Goal: Information Seeking & Learning: Learn about a topic

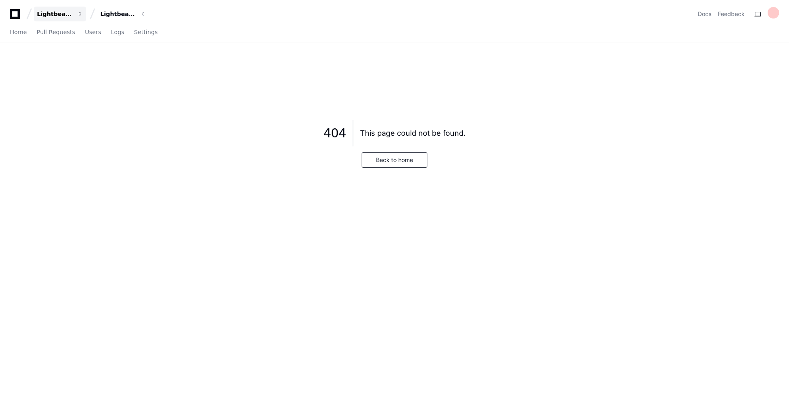
drag, startPoint x: 379, startPoint y: 159, endPoint x: 54, endPoint y: 17, distance: 354.3
click at [54, 17] on div "Lightbeam Health Lightbeam Health Solutions Docs Feedback Home Pull Requests Us…" at bounding box center [394, 197] width 789 height 394
click at [55, 32] on span "Pull Requests" at bounding box center [56, 32] width 38 height 5
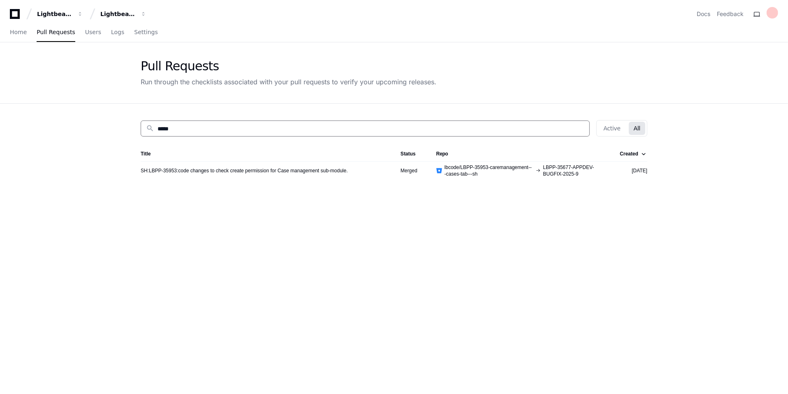
click at [220, 126] on input "*****" at bounding box center [370, 129] width 427 height 8
type input "*"
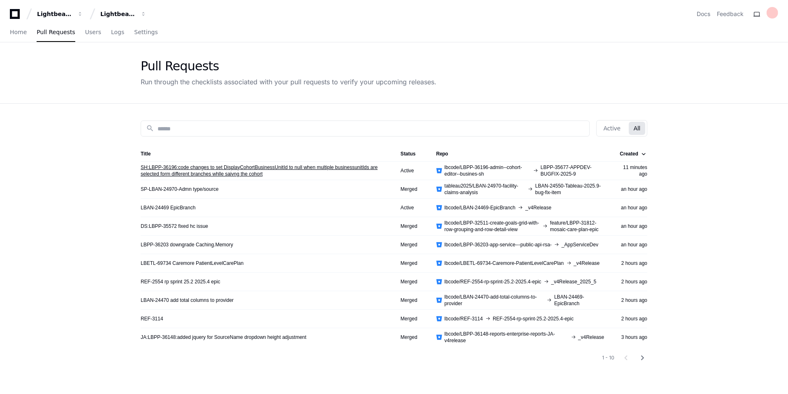
click at [220, 169] on link "SH:LBPP-36196:code changes to set DisplayCohortBusinessUnitId to null when mult…" at bounding box center [264, 170] width 247 height 13
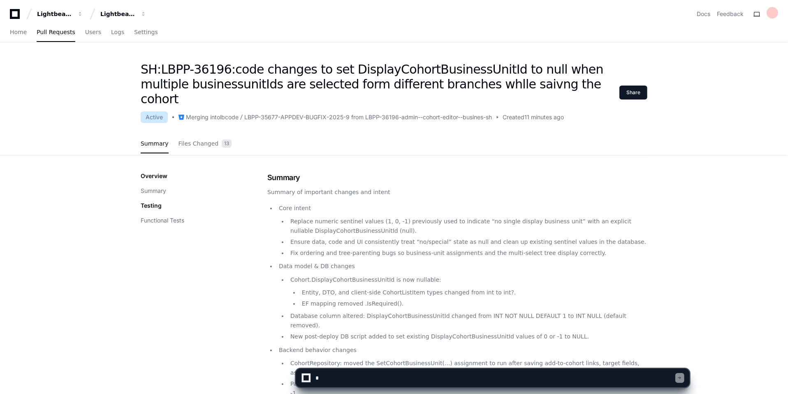
click at [355, 378] on textarea at bounding box center [494, 378] width 361 height 18
type textarea "*"
type textarea "**********"
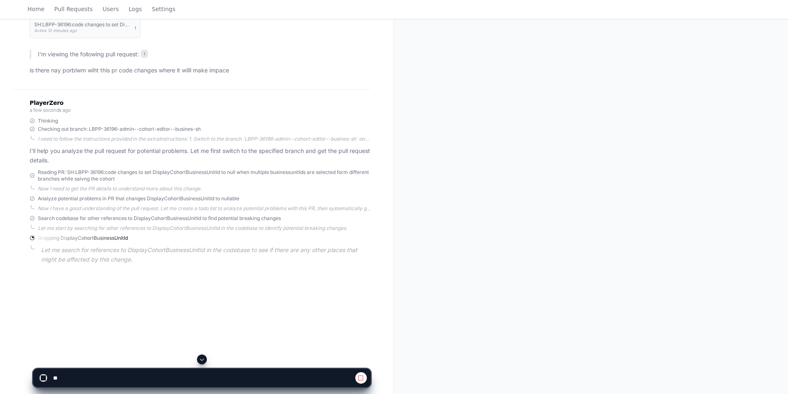
scroll to position [105, 0]
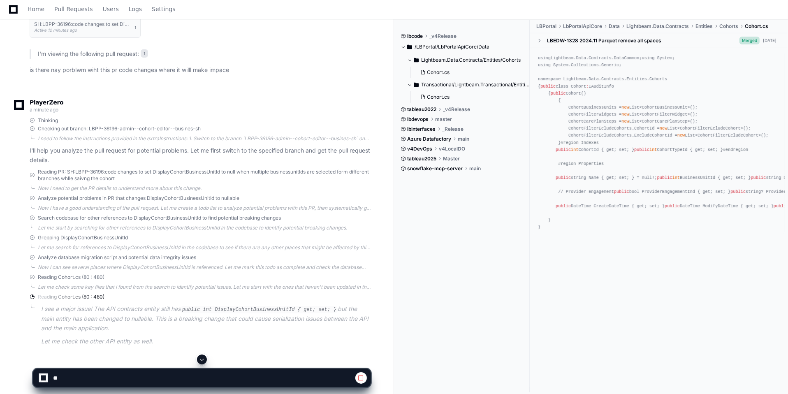
drag, startPoint x: 216, startPoint y: 302, endPoint x: 169, endPoint y: 307, distance: 48.0
click at [169, 307] on p "I see a major issue! The API contracts entity still has public int DisplayCohor…" at bounding box center [205, 318] width 329 height 28
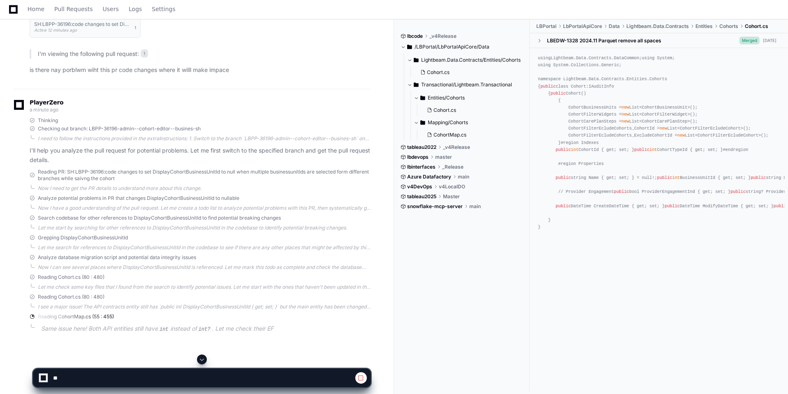
click at [238, 308] on div "I see a major issue! The API contracts entity still has `public int DisplayCoho…" at bounding box center [204, 306] width 333 height 7
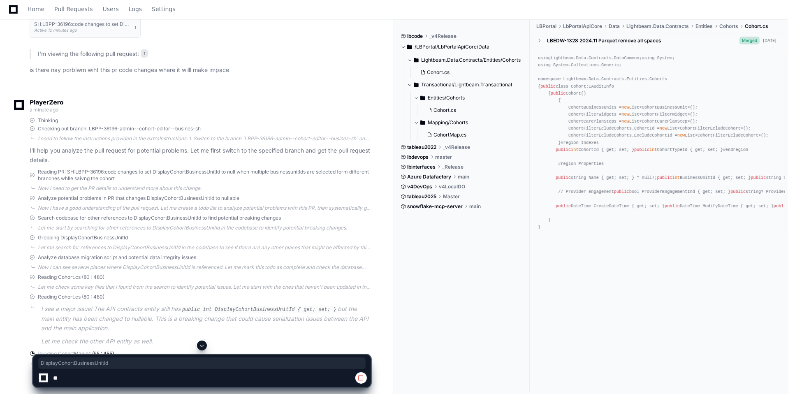
click at [238, 308] on code "public int DisplayCohortBusinessUnitId { get; set; }" at bounding box center [258, 309] width 157 height 7
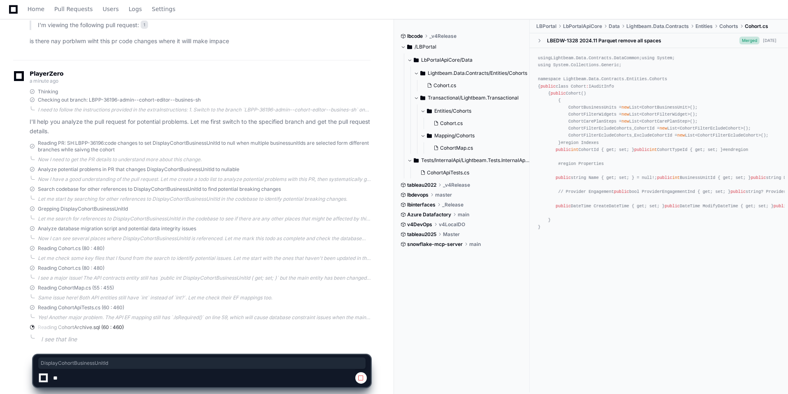
scroll to position [146, 0]
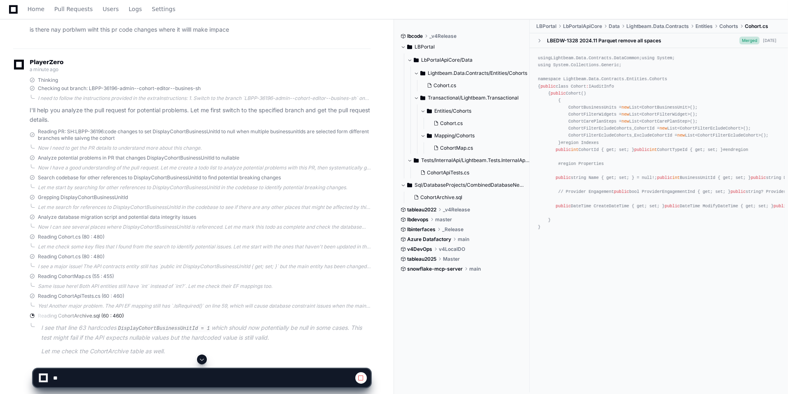
click at [764, 231] on div "using Lightbeam.Data.Contracts.DataCommon; using System; using System.Collectio…" at bounding box center [659, 143] width 242 height 176
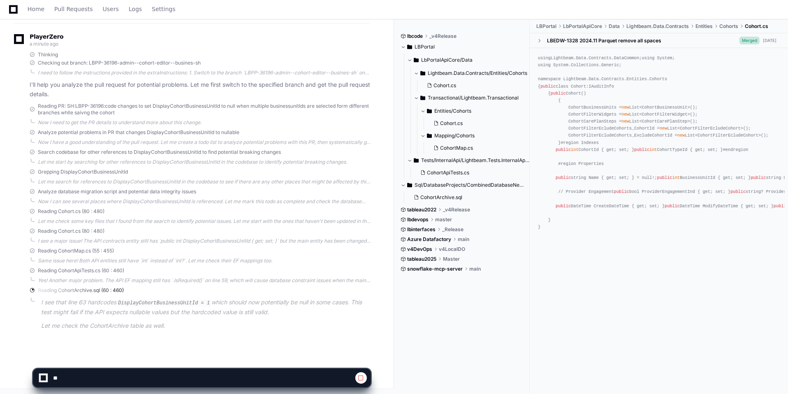
click at [155, 302] on code "DisplayCohortBusinessUnitId = 1" at bounding box center [163, 302] width 95 height 7
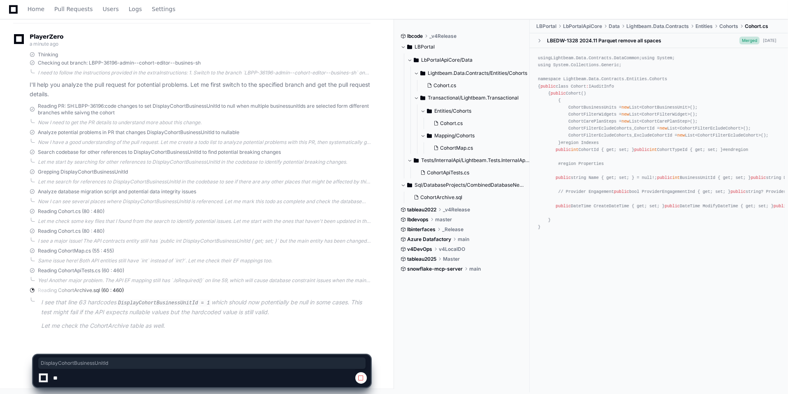
click at [155, 302] on code "DisplayCohortBusinessUnitId = 1" at bounding box center [163, 302] width 95 height 7
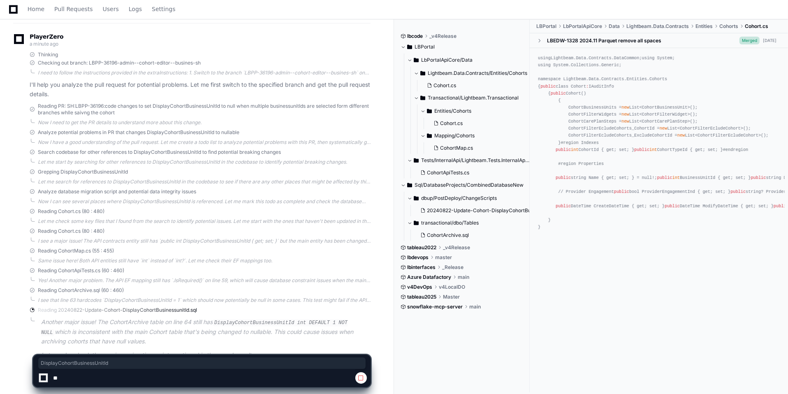
scroll to position [200, 0]
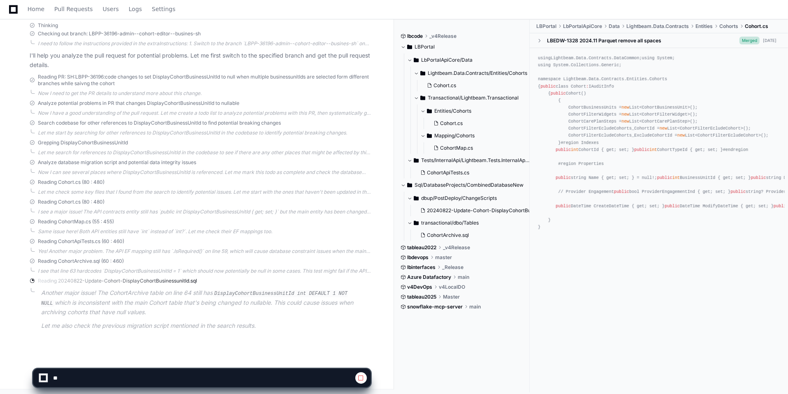
click at [79, 259] on span "Reading CohortArchive.sql (60 : 460)" at bounding box center [81, 261] width 86 height 7
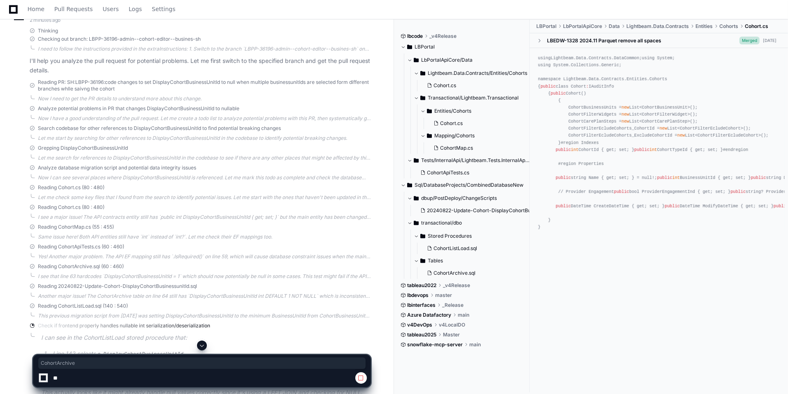
scroll to position [350, 0]
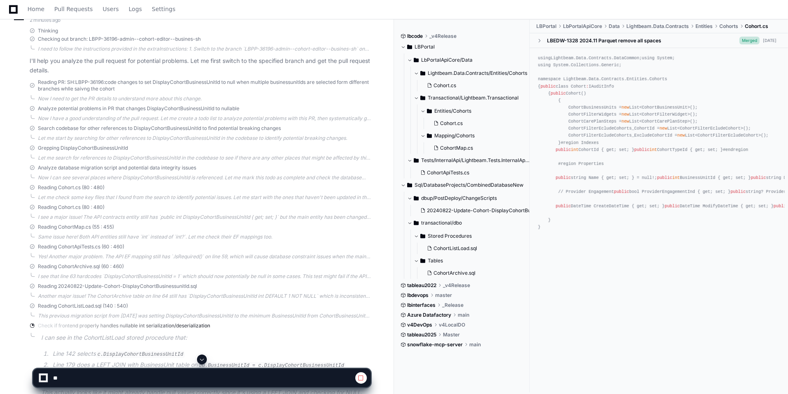
click at [607, 231] on div "using Lightbeam.Data.Contracts.DataCommon; using System; using System.Collectio…" at bounding box center [659, 143] width 242 height 176
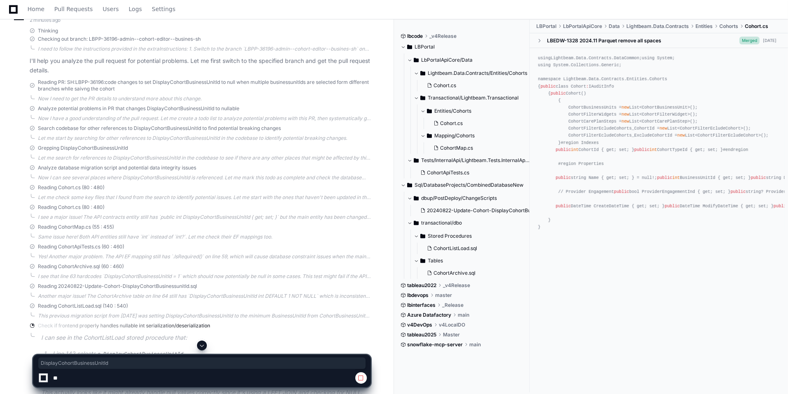
click at [607, 231] on div "using Lightbeam.Data.Contracts.DataCommon; using System; using System.Collectio…" at bounding box center [659, 143] width 242 height 176
copy div "DisplayCohortBusinessUnitId"
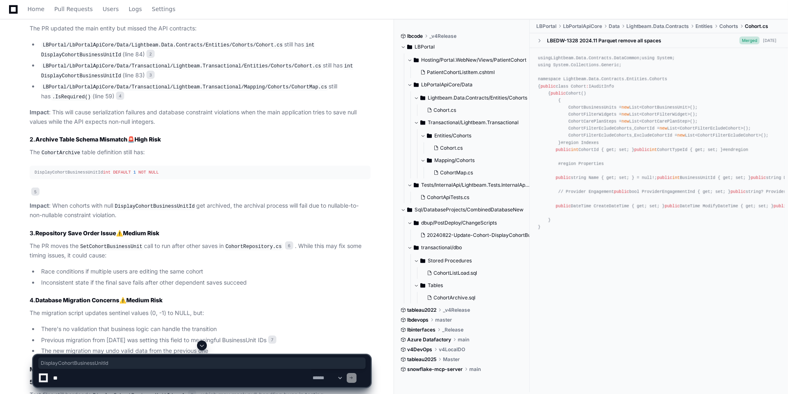
scroll to position [691, 0]
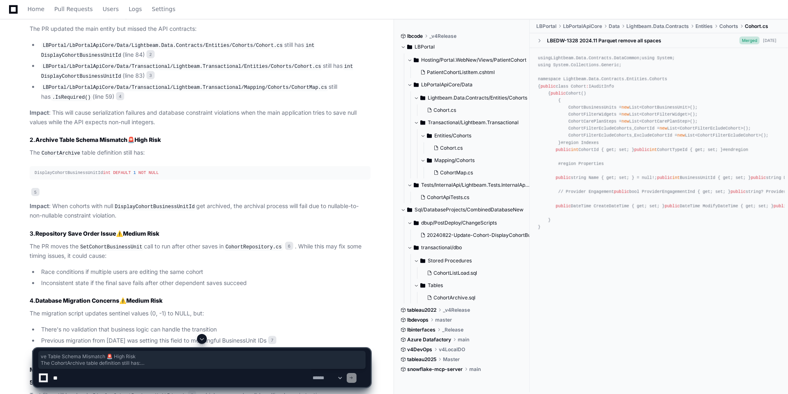
drag, startPoint x: 110, startPoint y: 171, endPoint x: 51, endPoint y: 132, distance: 70.6
click at [51, 132] on article "Yes, there are several significant problems with this PR that could cause impac…" at bounding box center [200, 254] width 341 height 547
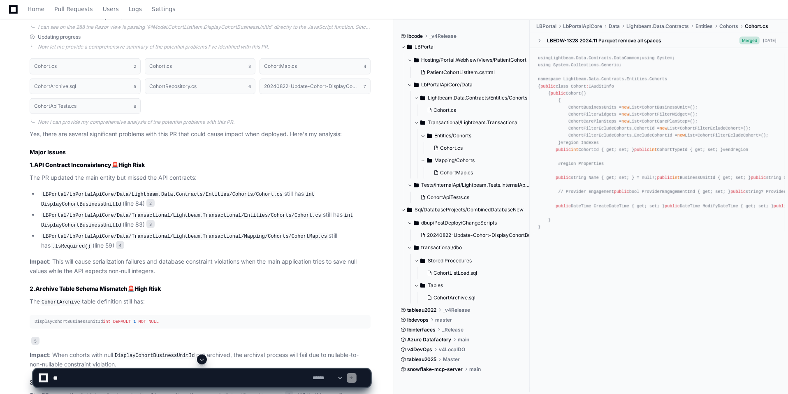
scroll to position [538, 0]
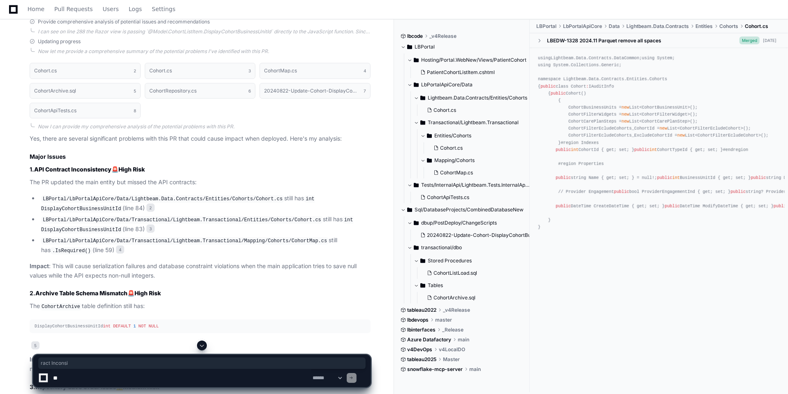
drag, startPoint x: 60, startPoint y: 168, endPoint x: 92, endPoint y: 168, distance: 32.1
click at [92, 168] on strong "API Contract Inconsistency" at bounding box center [72, 169] width 77 height 7
click at [92, 217] on code "LBPortal/LbPortalApiCore/Data/Transactional/Lightbeam.Transactional/Entities/Co…" at bounding box center [182, 219] width 282 height 7
drag, startPoint x: 79, startPoint y: 196, endPoint x: 98, endPoint y: 197, distance: 18.9
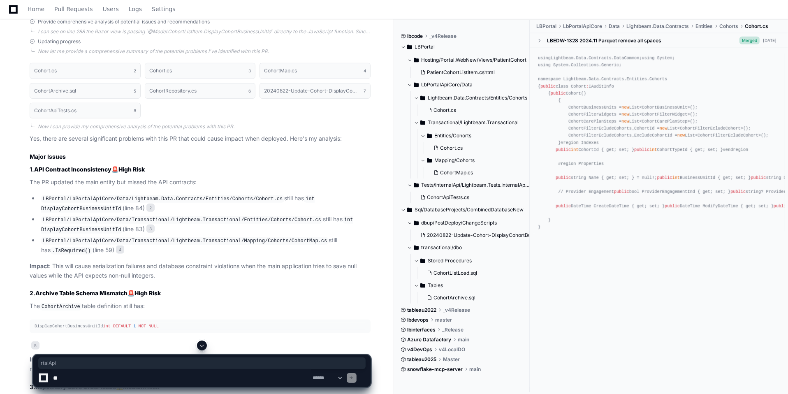
click at [98, 197] on code "LBPortal/LbPortalApiCore/Data/Lightbeam.Data.Contracts/Entities/Cohorts/Cohort.…" at bounding box center [162, 198] width 243 height 7
click at [91, 197] on code "LBPortal/LbPortalApiCore/Data/Lightbeam.Data.Contracts/Entities/Cohorts/Cohort.…" at bounding box center [162, 198] width 243 height 7
copy code "LbPortalApiCore"
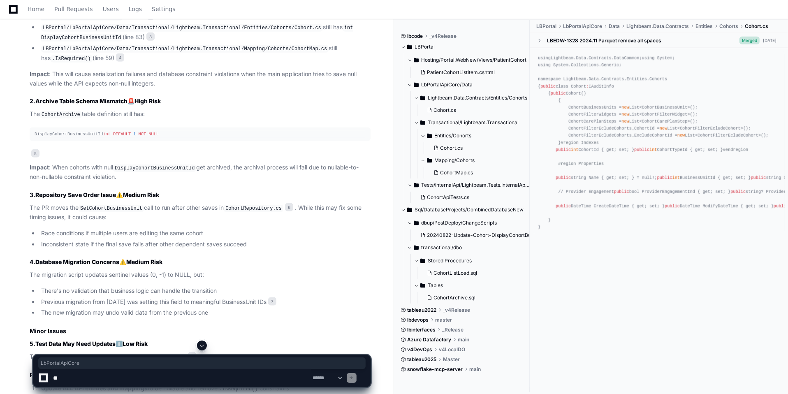
scroll to position [730, 0]
drag, startPoint x: 99, startPoint y: 206, endPoint x: 89, endPoint y: 201, distance: 11.2
click at [89, 205] on code "SetCohortBusinessUnit" at bounding box center [111, 208] width 65 height 7
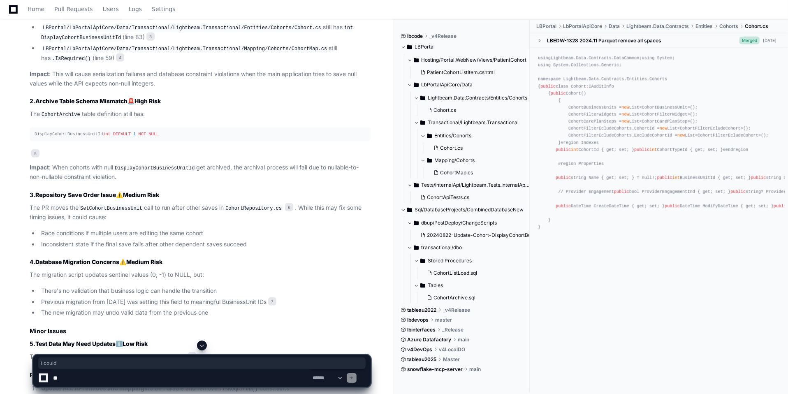
drag, startPoint x: 69, startPoint y: 210, endPoint x: 90, endPoint y: 215, distance: 21.1
click at [90, 215] on p "The PR moves the SetCohortBusinessUnit call to run after other saves in CohortR…" at bounding box center [200, 212] width 341 height 19
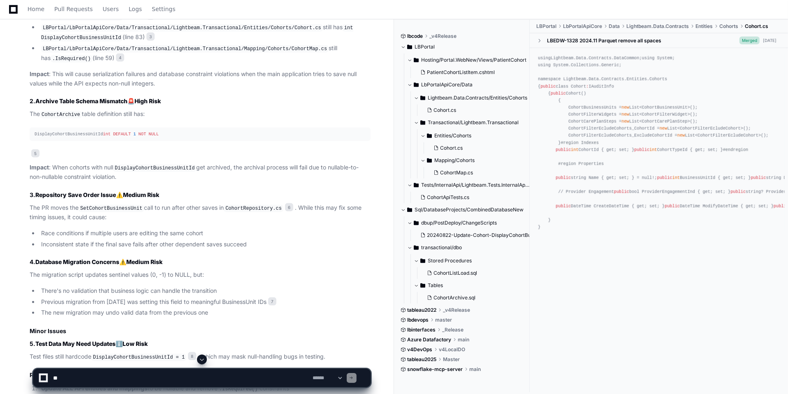
click at [92, 240] on li "Inconsistent state if the final save fails after other dependent saves succeed" at bounding box center [205, 244] width 332 height 9
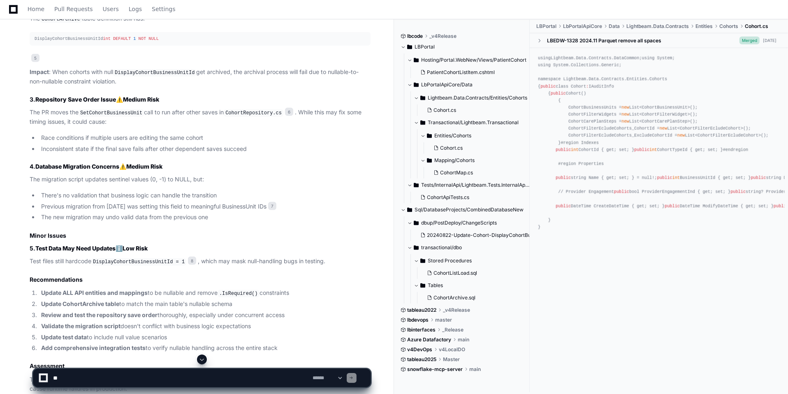
scroll to position [828, 0]
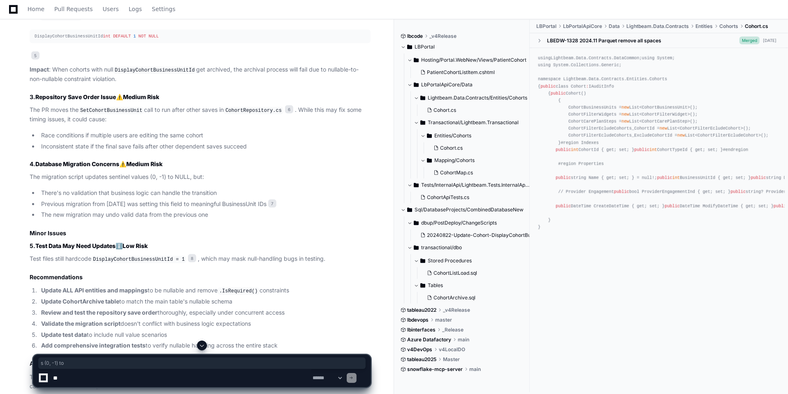
drag, startPoint x: 146, startPoint y: 171, endPoint x: 176, endPoint y: 169, distance: 29.6
click at [176, 172] on p "The migration script updates sentinel values (0, -1) to NULL, but:" at bounding box center [200, 176] width 341 height 9
drag, startPoint x: 83, startPoint y: 189, endPoint x: 154, endPoint y: 189, distance: 71.1
click at [154, 189] on li "There's no validation that business logic can handle the transition" at bounding box center [205, 192] width 332 height 9
drag, startPoint x: 84, startPoint y: 199, endPoint x: 150, endPoint y: 200, distance: 65.8
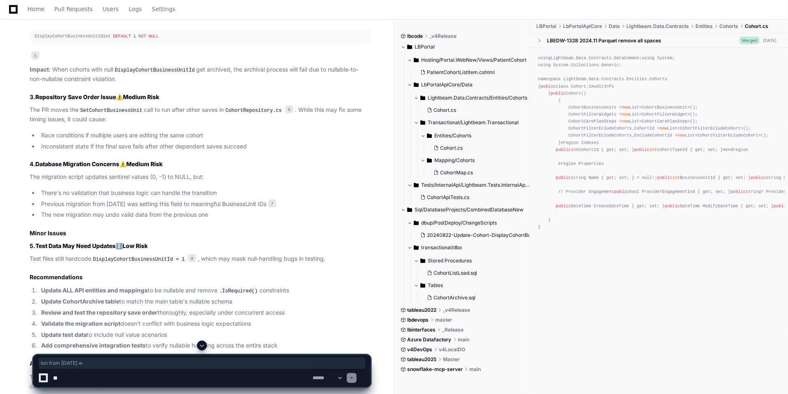
click at [150, 200] on li "Previous migration from [DATE] was setting this field to meaningful BusinessUni…" at bounding box center [205, 203] width 332 height 9
drag, startPoint x: 193, startPoint y: 197, endPoint x: 272, endPoint y: 198, distance: 78.5
click at [272, 199] on li "Previous migration from [DATE] was setting this field to meaningful BusinessUni…" at bounding box center [205, 203] width 332 height 9
drag, startPoint x: 95, startPoint y: 211, endPoint x: 168, endPoint y: 210, distance: 73.2
click at [168, 210] on li "The new migration may undo valid data from the previous one" at bounding box center [205, 214] width 332 height 9
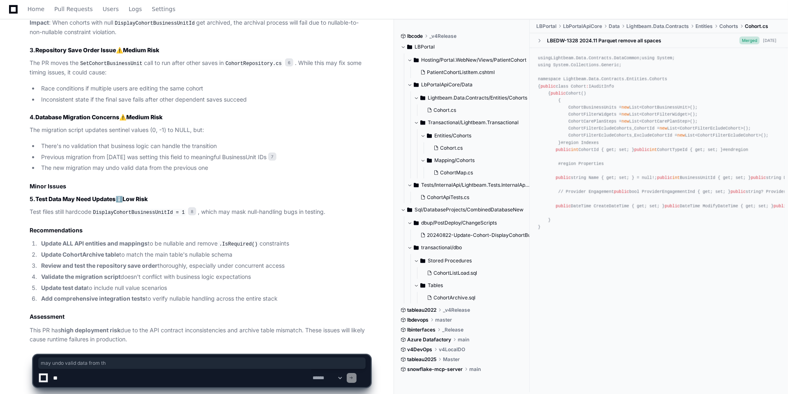
scroll to position [885, 0]
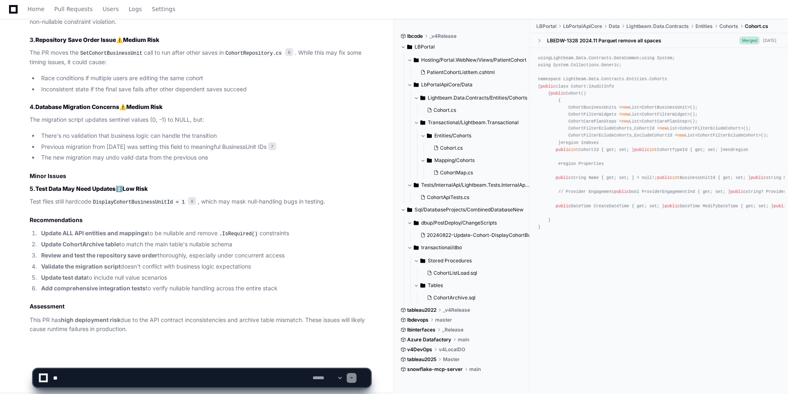
click at [102, 229] on strong "Update ALL API entities and mappings" at bounding box center [94, 232] width 106 height 7
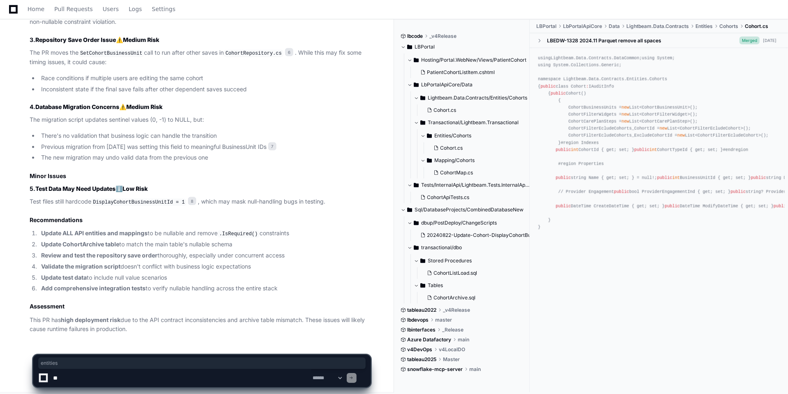
click at [102, 229] on strong "Update ALL API entities and mappings" at bounding box center [94, 232] width 106 height 7
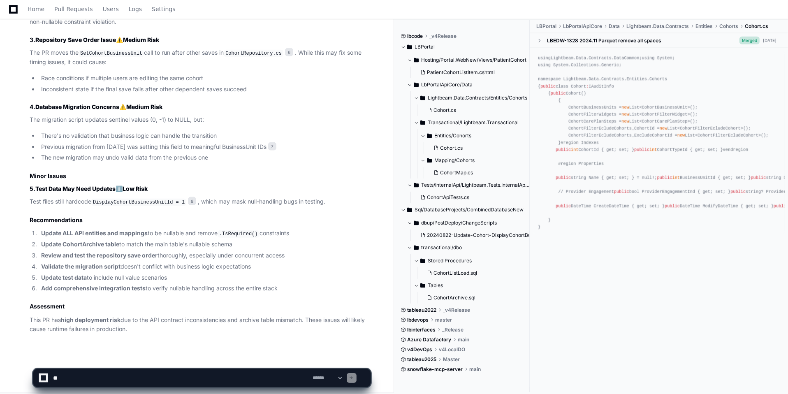
click at [112, 229] on strong "Update ALL API entities and mappings" at bounding box center [94, 232] width 106 height 7
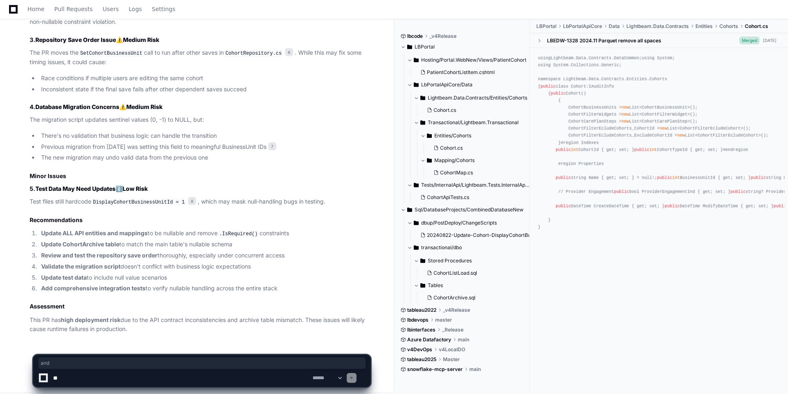
click at [112, 229] on strong "Update ALL API entities and mappings" at bounding box center [94, 232] width 106 height 7
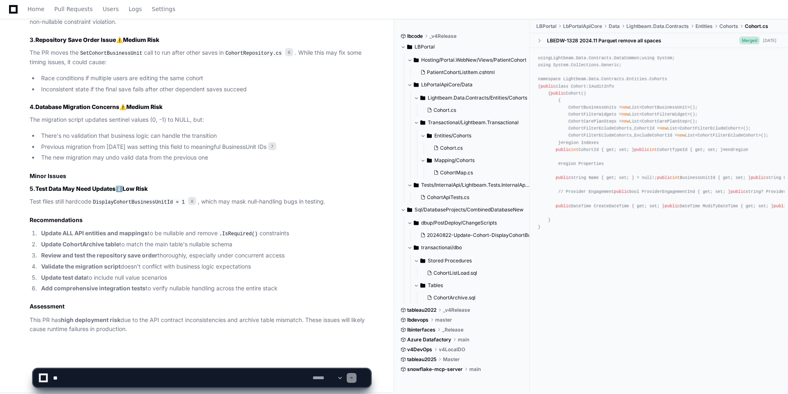
click at [72, 240] on strong "Update CohortArchive table" at bounding box center [80, 243] width 78 height 7
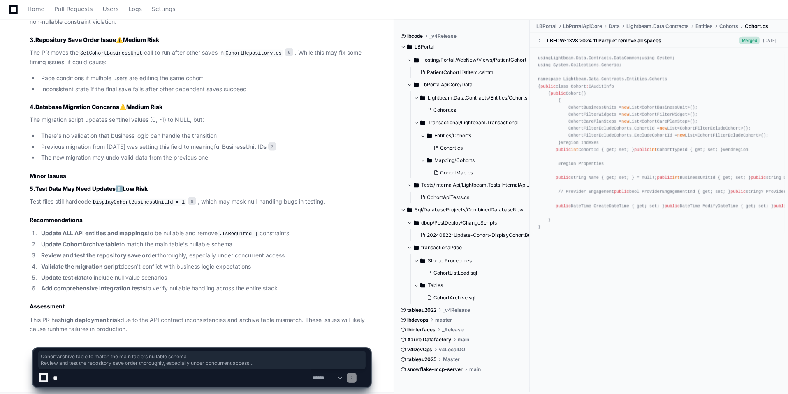
drag, startPoint x: 72, startPoint y: 239, endPoint x: 118, endPoint y: 296, distance: 72.8
click at [118, 296] on article "Yes, there are several significant problems with this PR that could cause impac…" at bounding box center [200, 60] width 341 height 547
click at [189, 273] on li "Update test data to include null value scenarios" at bounding box center [205, 277] width 332 height 9
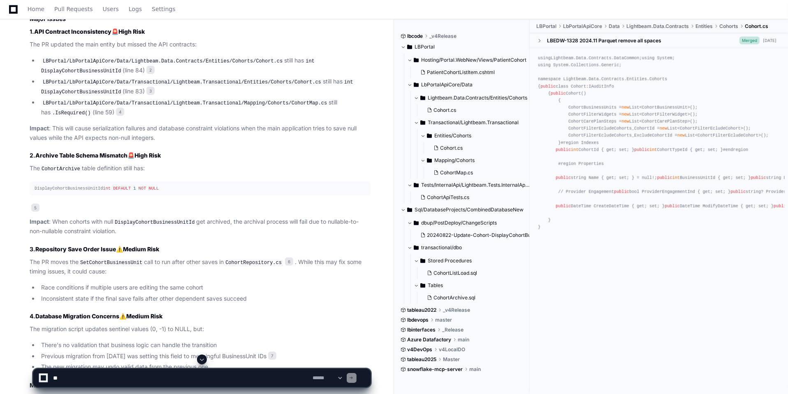
scroll to position [675, 0]
click at [91, 164] on p "The CohortArchive table definition still has:" at bounding box center [200, 169] width 341 height 10
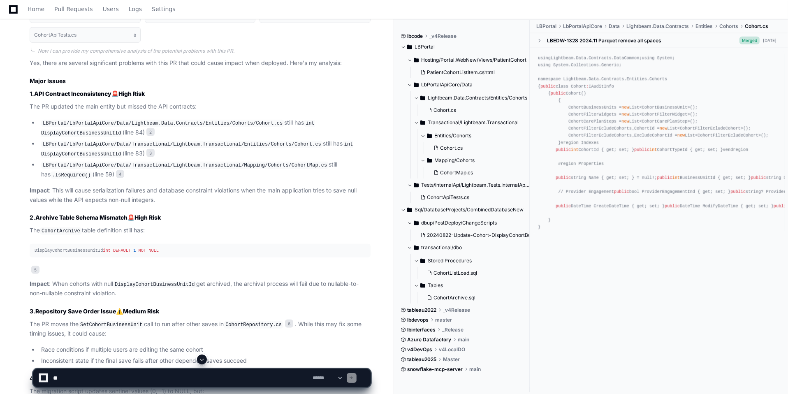
scroll to position [605, 0]
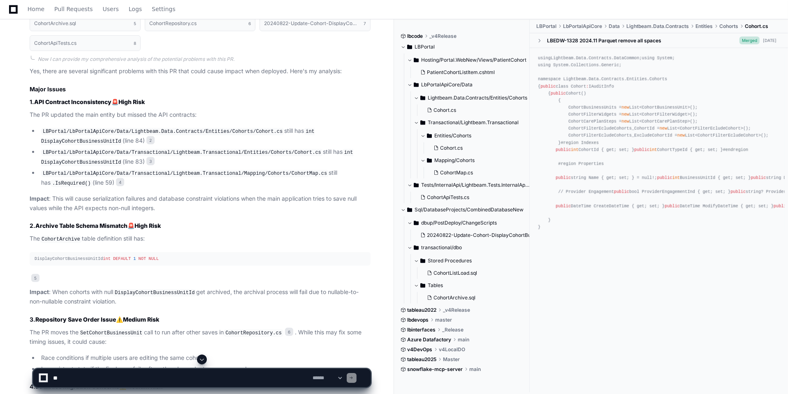
click at [202, 100] on h3 "1. API Contract Inconsistency 🚨 High Risk" at bounding box center [200, 102] width 341 height 8
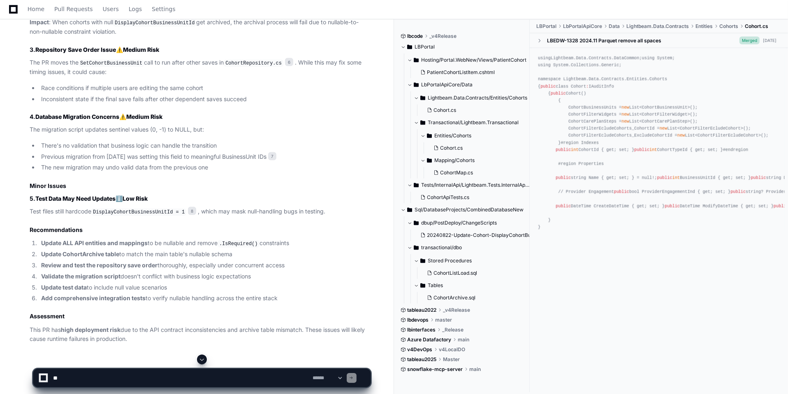
scroll to position [876, 0]
click at [89, 239] on strong "Update ALL API entities and mappings" at bounding box center [94, 242] width 106 height 7
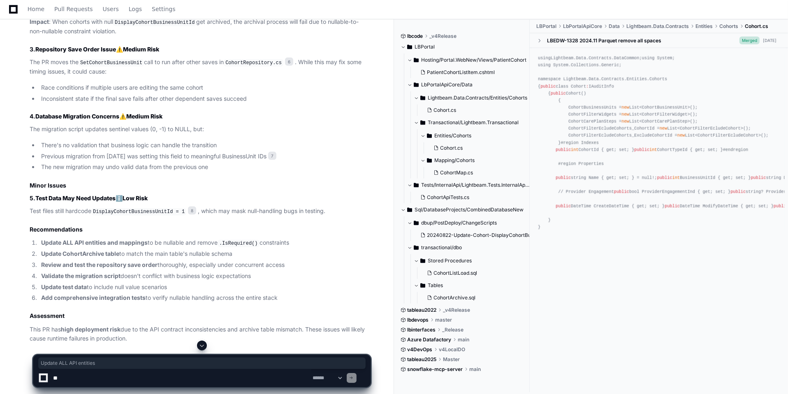
drag, startPoint x: 42, startPoint y: 236, endPoint x: 115, endPoint y: 239, distance: 73.7
click at [115, 239] on strong "Update ALL API entities and mappings" at bounding box center [94, 242] width 106 height 7
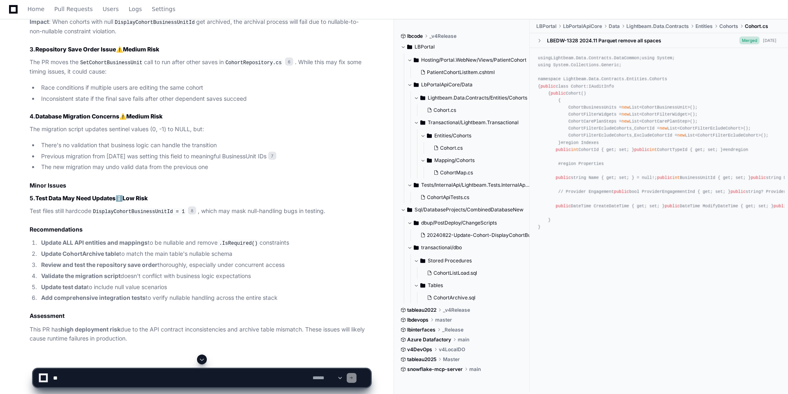
click at [94, 261] on strong "Review and test the repository save order" at bounding box center [99, 264] width 116 height 7
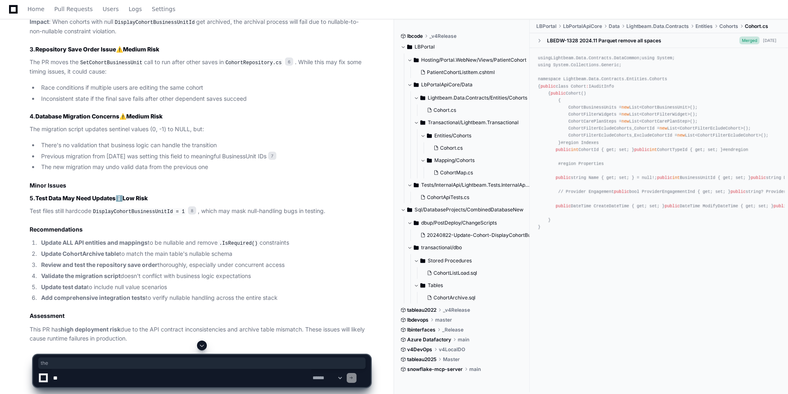
click at [94, 261] on strong "Review and test the repository save order" at bounding box center [99, 264] width 116 height 7
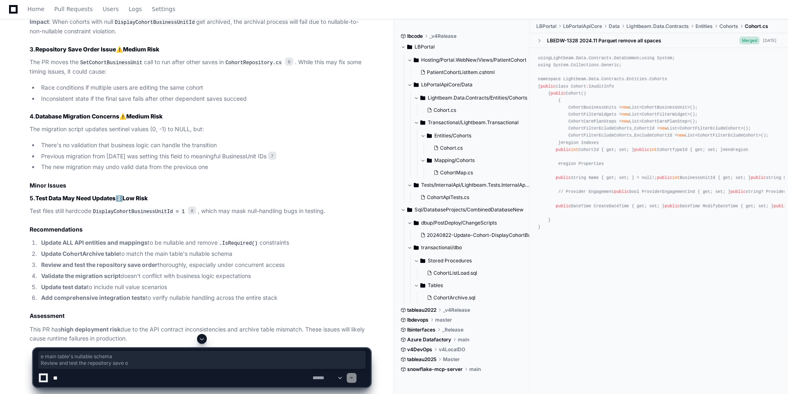
drag, startPoint x: 146, startPoint y: 254, endPoint x: 169, endPoint y: 251, distance: 22.8
click at [169, 251] on ol "Update ALL API entities and mappings to be nullable and remove .IsRequired() co…" at bounding box center [200, 270] width 341 height 65
click at [169, 251] on li "Update CohortArchive table to match the main table's nullable schema" at bounding box center [205, 253] width 332 height 9
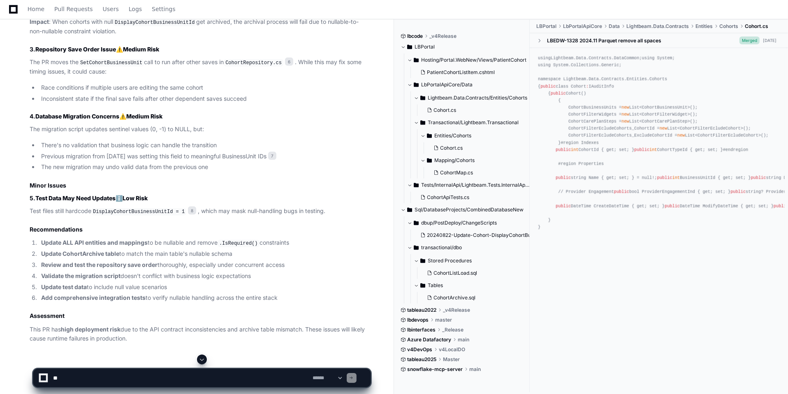
click at [169, 251] on li "Update CohortArchive table to match the main table's nullable schema" at bounding box center [205, 253] width 332 height 9
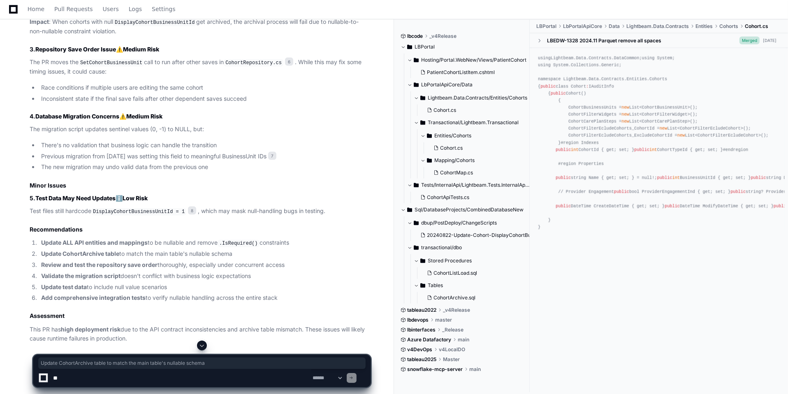
click at [169, 251] on li "Update CohortArchive table to match the main table's nullable schema" at bounding box center [205, 253] width 332 height 9
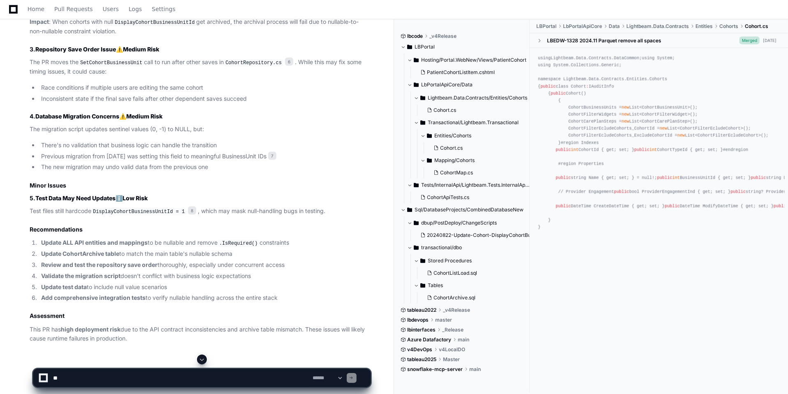
click at [99, 261] on strong "Review and test the repository save order" at bounding box center [99, 264] width 116 height 7
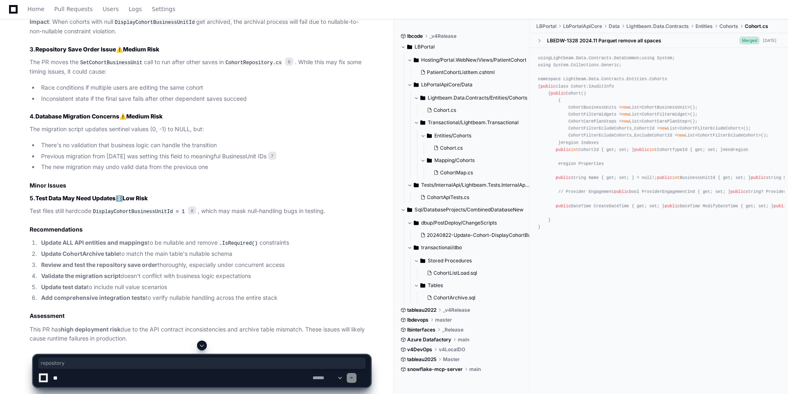
click at [99, 261] on strong "Review and test the repository save order" at bounding box center [99, 264] width 116 height 7
drag, startPoint x: 149, startPoint y: 262, endPoint x: 291, endPoint y: 252, distance: 142.1
click at [291, 252] on ol "Update ALL API entities and mappings to be nullable and remove .IsRequired() co…" at bounding box center [200, 270] width 341 height 65
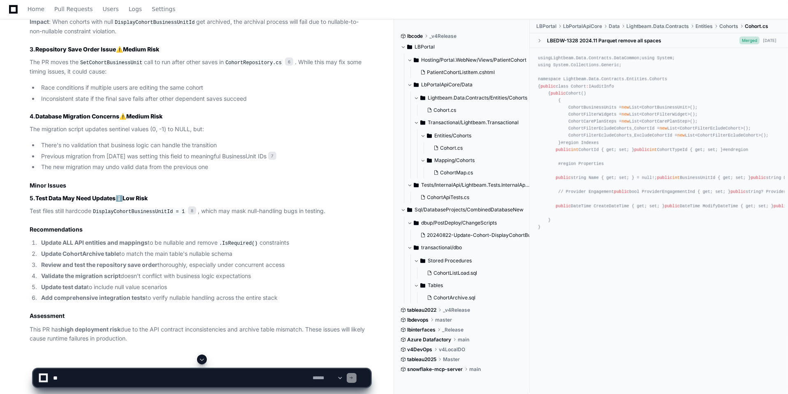
click at [92, 275] on li "Validate the migration script doesn't conflict with business logic expectations" at bounding box center [205, 275] width 332 height 9
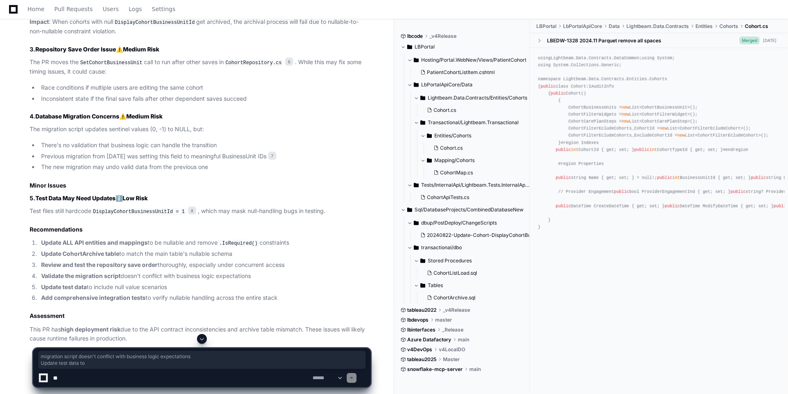
drag, startPoint x: 92, startPoint y: 275, endPoint x: 93, endPoint y: 284, distance: 8.7
click at [93, 284] on ol "Update ALL API entities and mappings to be nullable and remove .IsRequired() co…" at bounding box center [200, 270] width 341 height 65
click at [93, 284] on li "Update test data to include null value scenarios" at bounding box center [205, 286] width 332 height 9
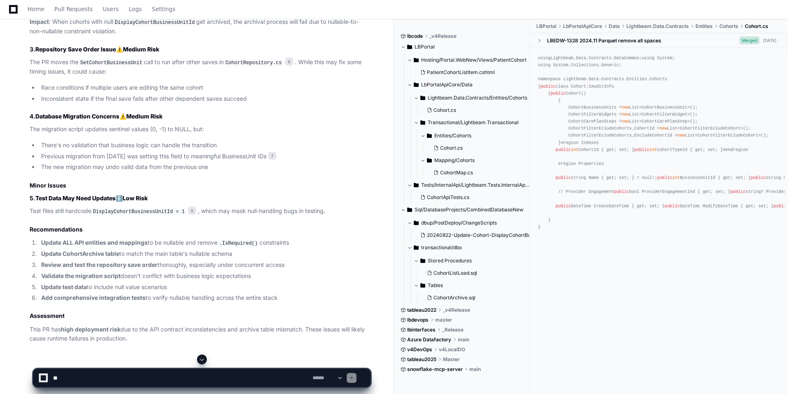
click at [93, 284] on li "Update test data to include null value scenarios" at bounding box center [205, 286] width 332 height 9
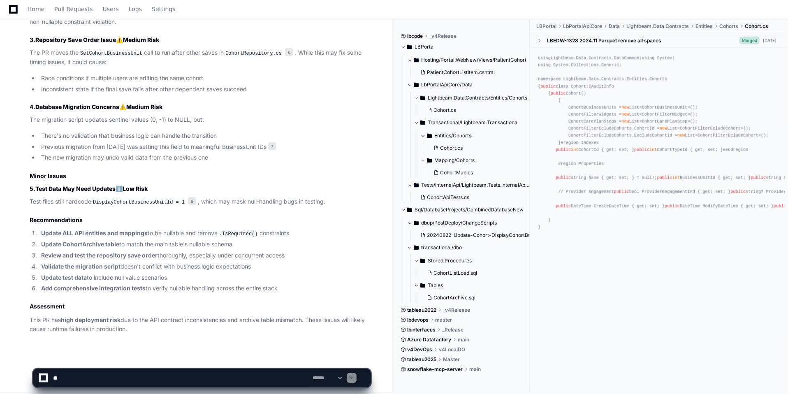
click at [126, 285] on strong "Add comprehensive integration tests" at bounding box center [93, 287] width 104 height 7
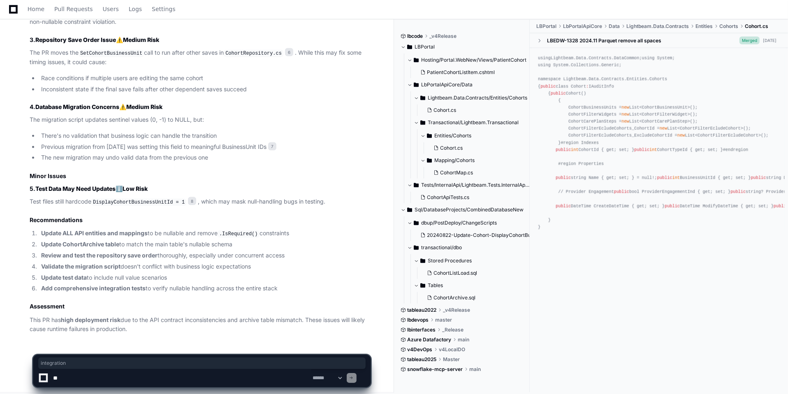
click at [126, 285] on strong "Add comprehensive integration tests" at bounding box center [93, 287] width 104 height 7
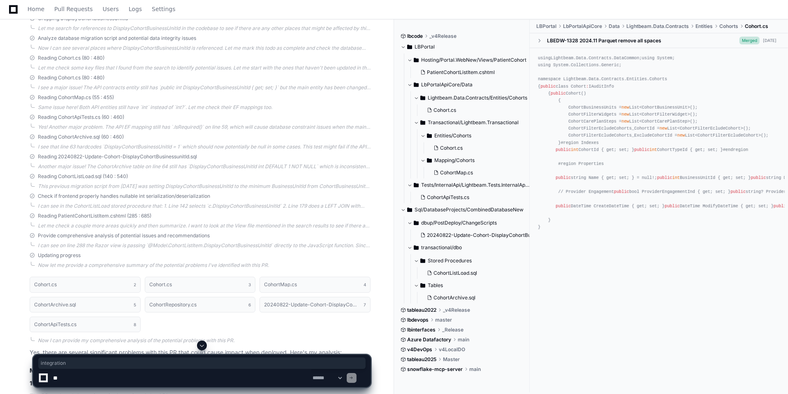
scroll to position [0, 0]
